Goal: Transaction & Acquisition: Purchase product/service

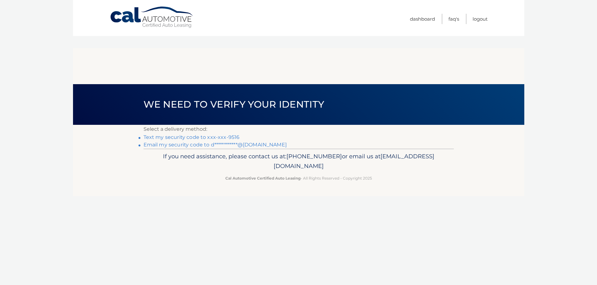
click at [167, 134] on link "Text my security code to xxx-xxx-9516" at bounding box center [191, 137] width 96 height 6
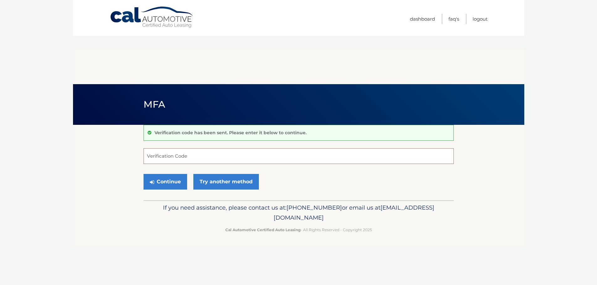
click at [155, 149] on input "Verification Code" at bounding box center [298, 157] width 310 height 16
type input "269211"
click at [158, 174] on button "Continue" at bounding box center [165, 182] width 44 height 16
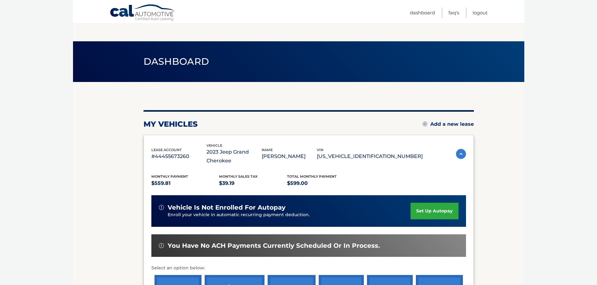
scroll to position [63, 0]
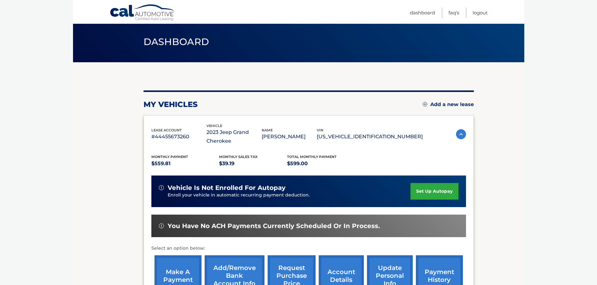
click at [176, 256] on link "make a payment" at bounding box center [177, 276] width 47 height 41
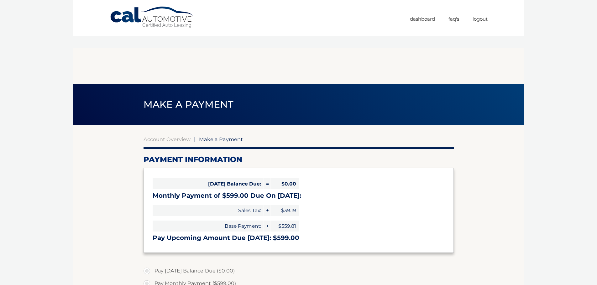
select select "MzgzN2QwYjUtMjA1OS00ZmQxLTgwZTEtMWY4MWIwNmM0NzMy"
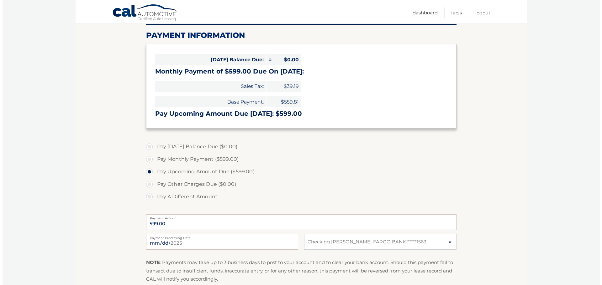
scroll to position [125, 0]
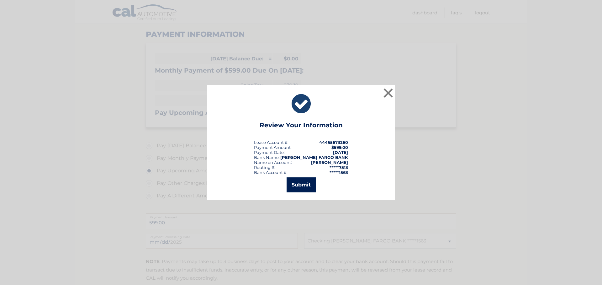
click at [292, 188] on button "Submit" at bounding box center [300, 185] width 29 height 15
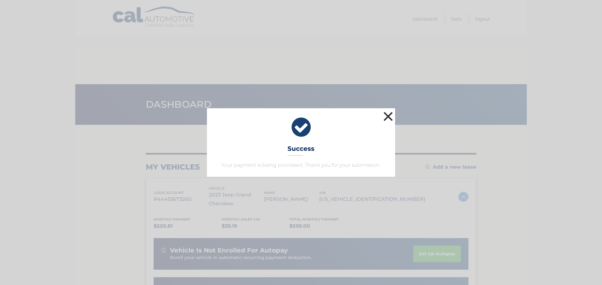
click at [383, 116] on button "×" at bounding box center [388, 116] width 13 height 13
